Goal: Task Accomplishment & Management: Use online tool/utility

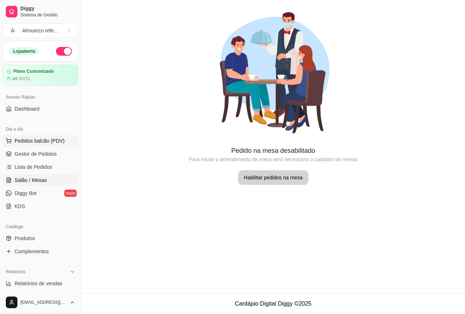
click at [44, 142] on span "Pedidos balcão (PDV)" at bounding box center [40, 140] width 50 height 7
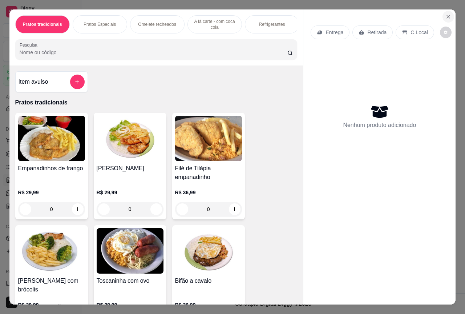
click at [446, 14] on icon "Close" at bounding box center [449, 17] width 6 height 6
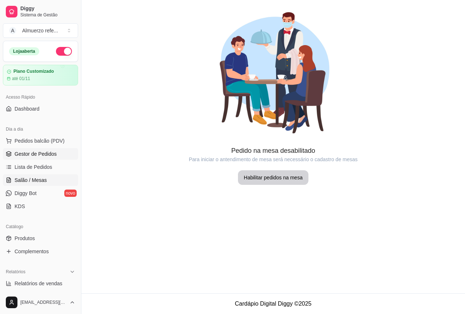
click at [46, 154] on span "Gestor de Pedidos" at bounding box center [36, 153] width 42 height 7
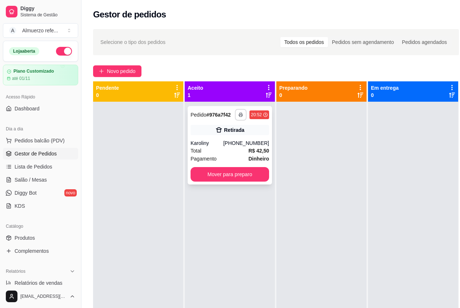
click at [242, 114] on icon "button" at bounding box center [240, 115] width 4 height 4
click at [224, 142] on button "IMPRESSORA" at bounding box center [221, 140] width 53 height 12
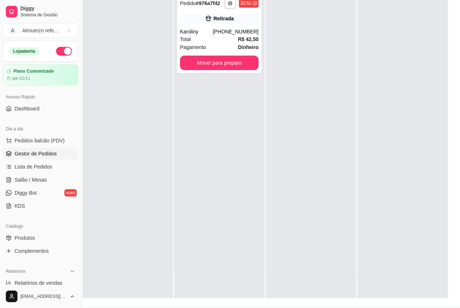
drag, startPoint x: 210, startPoint y: 140, endPoint x: 211, endPoint y: 125, distance: 14.9
click at [209, 139] on div "**********" at bounding box center [219, 144] width 90 height 308
click at [123, 144] on div at bounding box center [127, 144] width 90 height 308
